Goal: Transaction & Acquisition: Purchase product/service

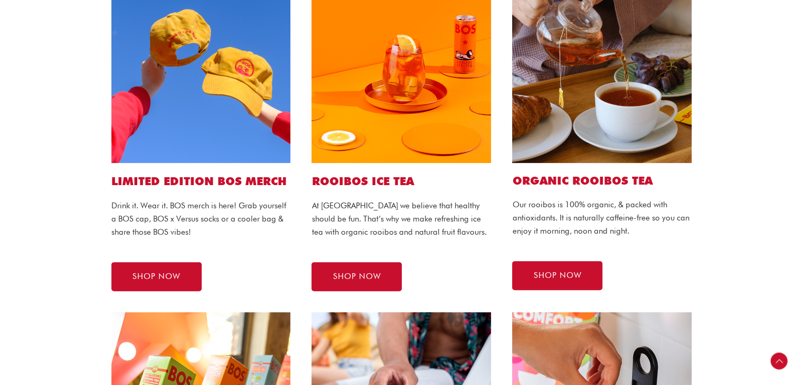
scroll to position [281, 0]
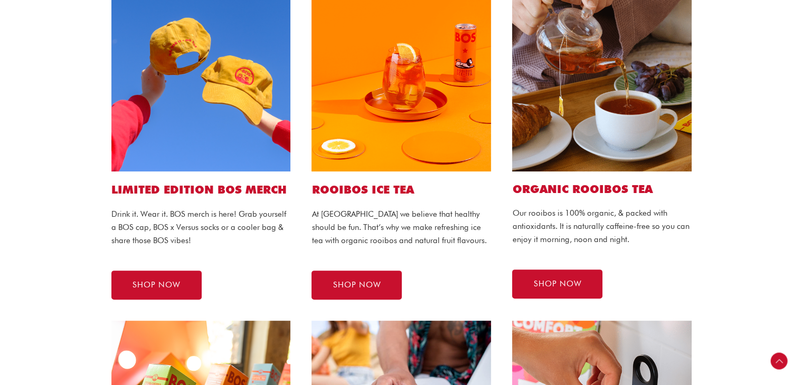
click at [454, 105] on img at bounding box center [400, 81] width 179 height 179
click at [350, 125] on img at bounding box center [400, 81] width 179 height 179
click at [353, 283] on span "SHOP NOW" at bounding box center [357, 285] width 48 height 8
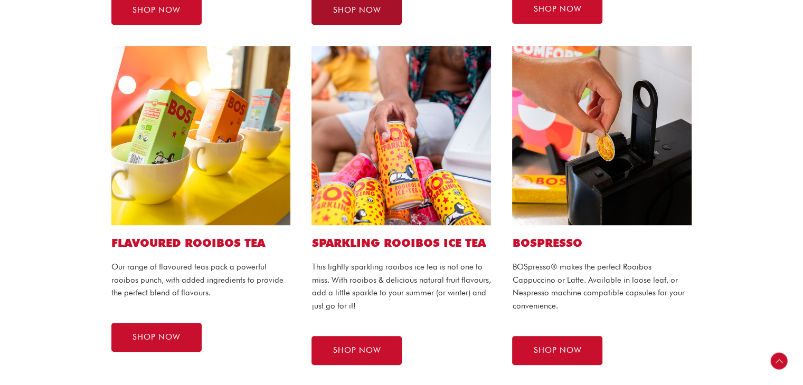
scroll to position [563, 0]
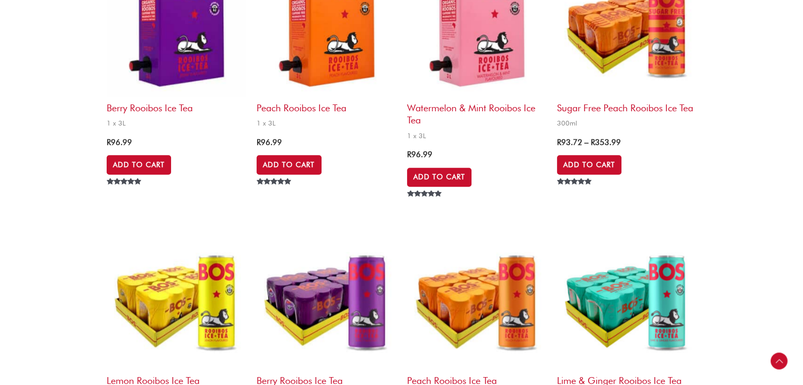
scroll to position [1126, 0]
